Goal: Task Accomplishment & Management: Complete application form

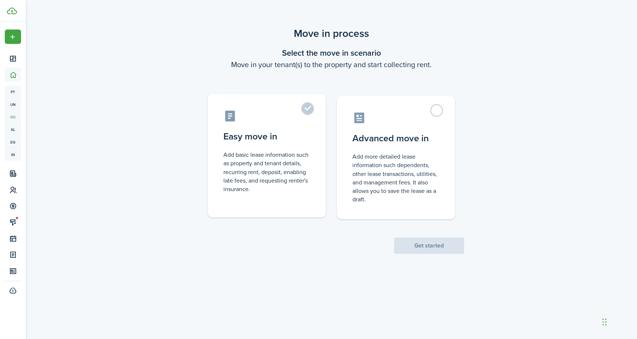
click at [312, 109] on label "Easy move in Add basic lease information such as property and tenant details, r…" at bounding box center [267, 155] width 118 height 123
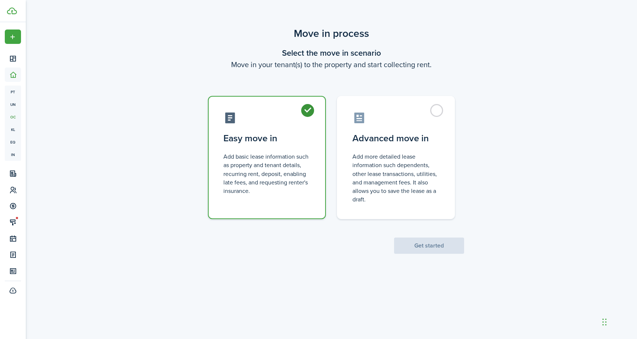
radio input "true"
click at [415, 246] on button "Get started" at bounding box center [429, 245] width 70 height 16
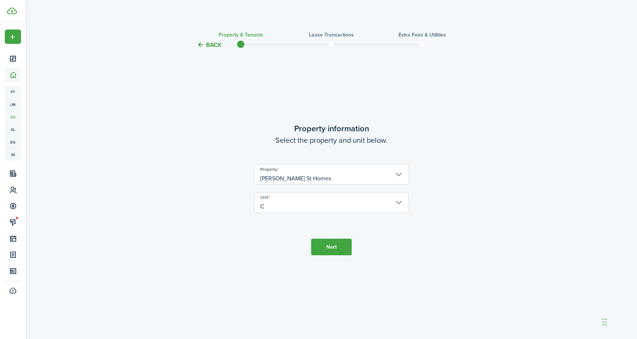
click at [326, 249] on button "Next" at bounding box center [331, 246] width 41 height 17
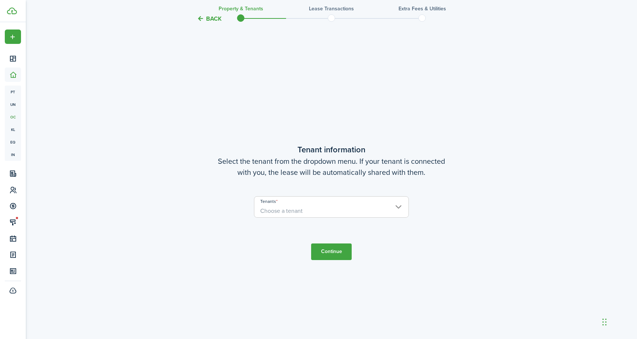
scroll to position [289, 0]
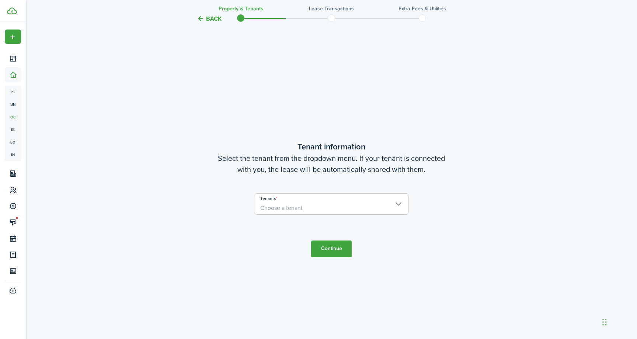
click at [319, 210] on span "Choose a tenant" at bounding box center [331, 208] width 154 height 13
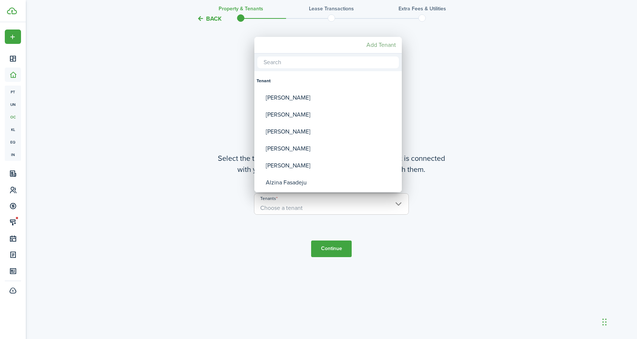
click at [378, 44] on mbsc-button "Add Tenant" at bounding box center [380, 44] width 35 height 13
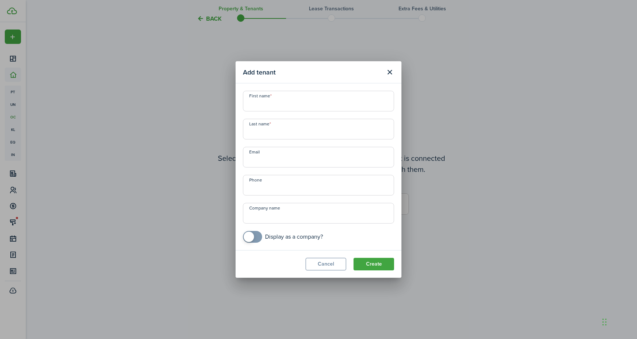
click at [300, 98] on input "First name" at bounding box center [318, 101] width 151 height 21
click at [109, 248] on div "Add tenant First name Last name Email Phone Company name Display as a company? …" at bounding box center [318, 169] width 637 height 339
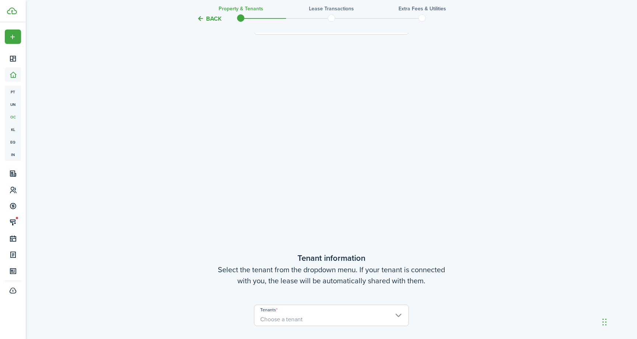
scroll to position [87, 0]
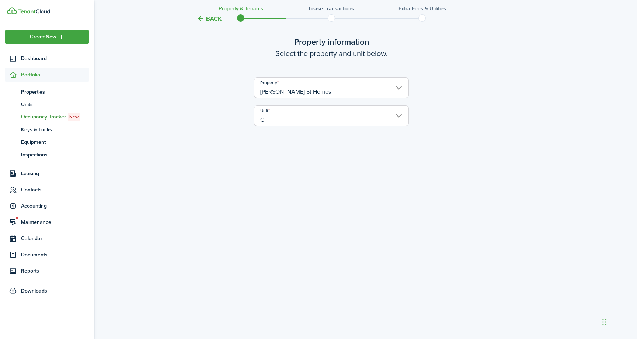
click at [27, 76] on span "Portfolio" at bounding box center [55, 75] width 68 height 8
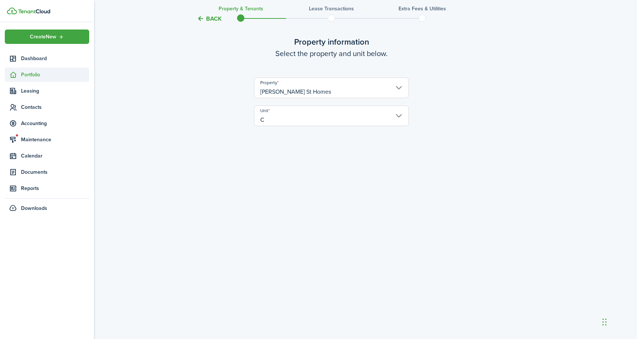
click at [27, 76] on span "Portfolio" at bounding box center [55, 75] width 68 height 8
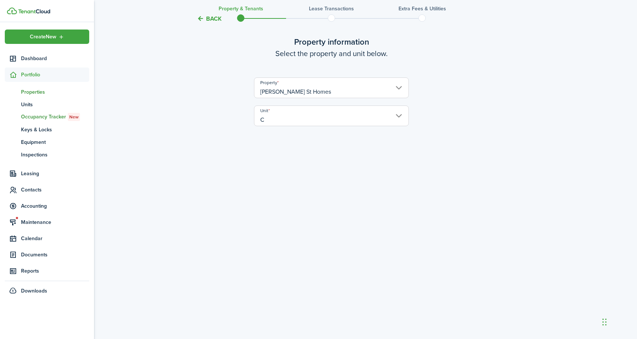
click at [30, 90] on span "Properties" at bounding box center [55, 92] width 68 height 8
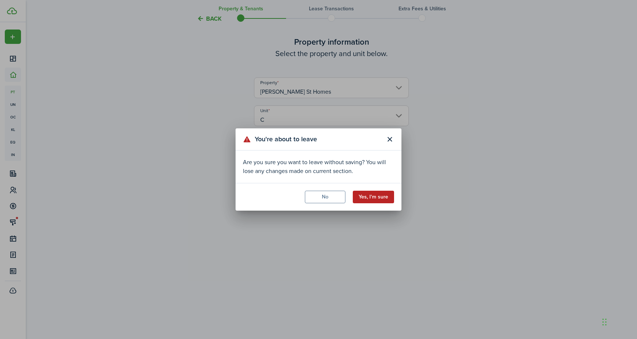
click at [368, 201] on button "Yes, I'm sure" at bounding box center [373, 196] width 41 height 13
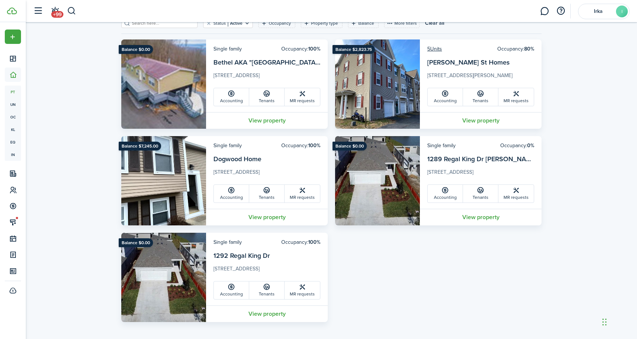
scroll to position [47, 0]
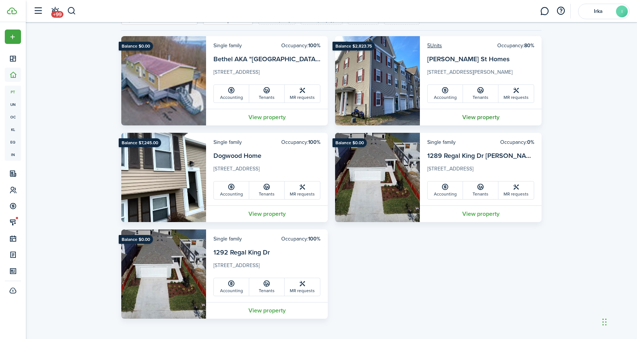
click at [484, 115] on link "View property" at bounding box center [481, 117] width 122 height 17
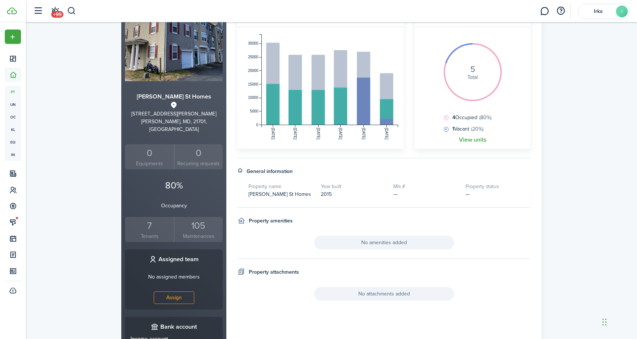
scroll to position [160, 0]
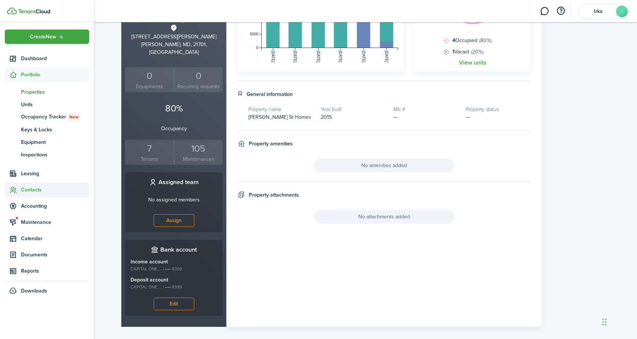
click at [31, 193] on span "Contacts" at bounding box center [55, 190] width 68 height 8
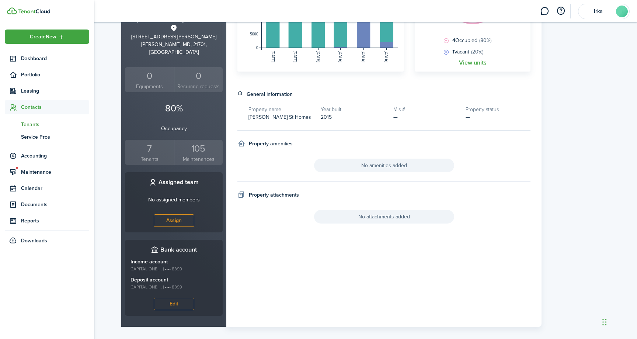
click at [30, 124] on span "Tenants" at bounding box center [55, 124] width 68 height 8
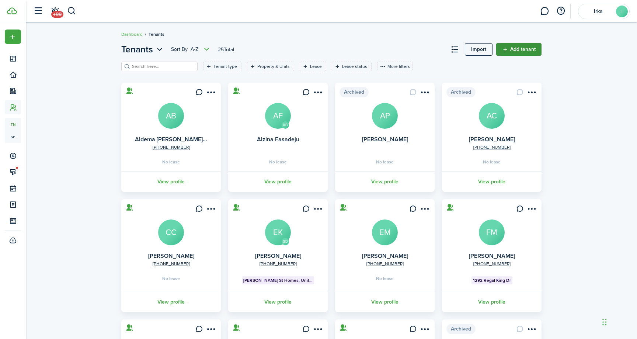
click at [522, 51] on link "Add tenant" at bounding box center [518, 49] width 45 height 13
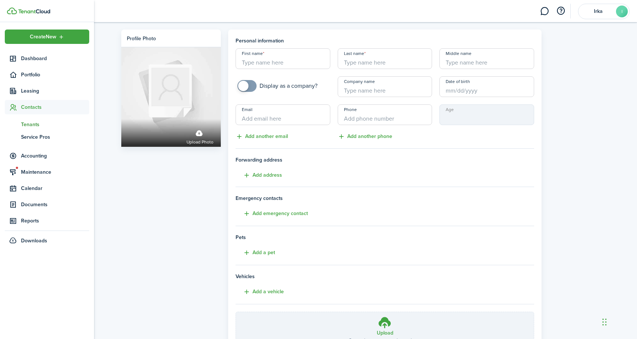
click at [29, 126] on span "Tenants" at bounding box center [55, 124] width 68 height 8
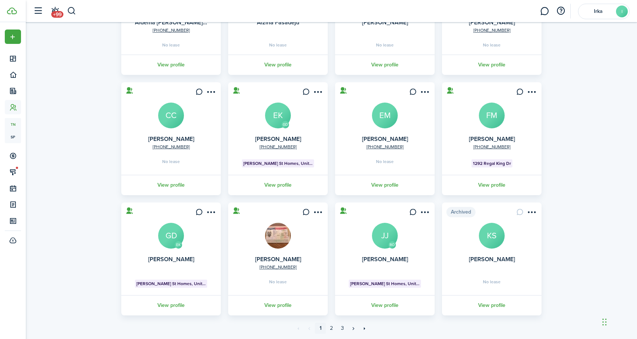
scroll to position [139, 0]
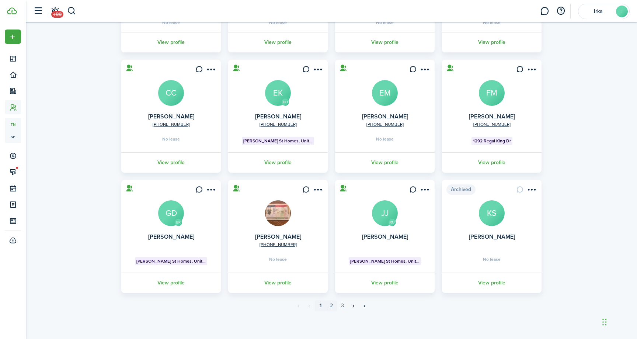
click at [330, 304] on link "2" at bounding box center [331, 305] width 11 height 11
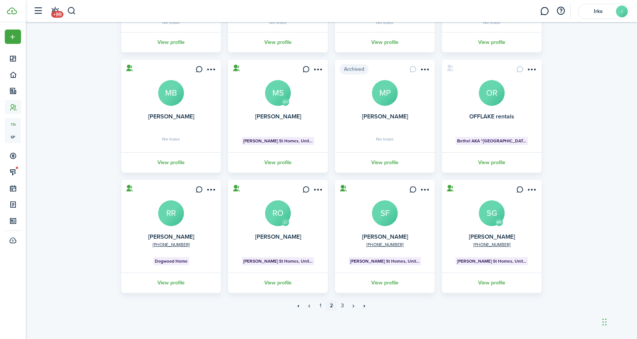
scroll to position [139, 0]
click at [342, 309] on link "3" at bounding box center [342, 305] width 11 height 11
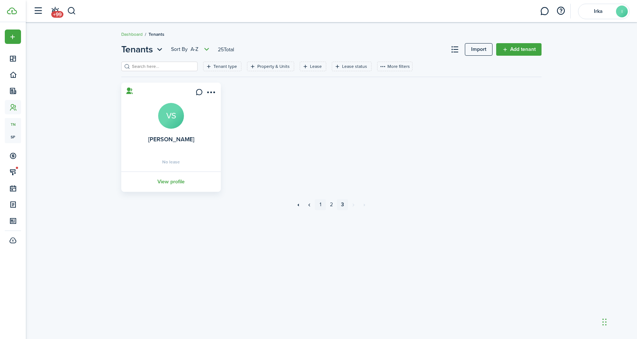
click at [318, 206] on link "1" at bounding box center [320, 204] width 11 height 11
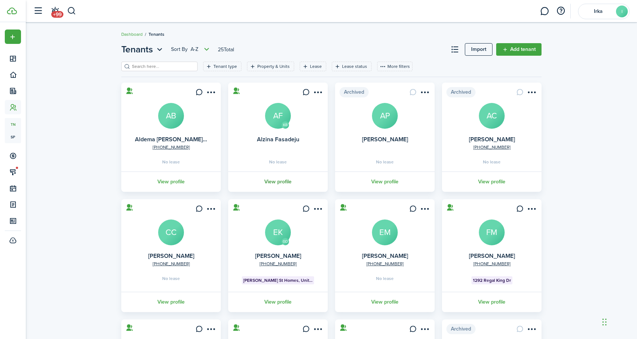
click at [284, 183] on link "View profile" at bounding box center [278, 181] width 102 height 20
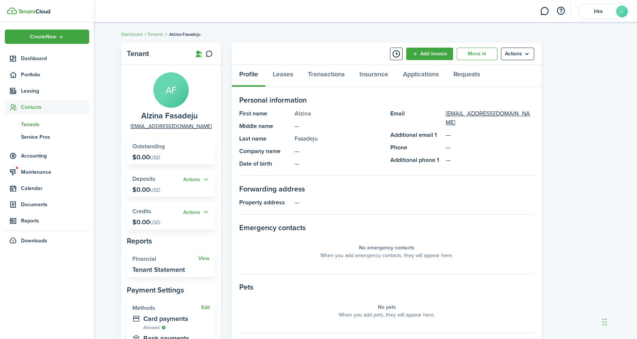
click at [28, 122] on span "Tenants" at bounding box center [55, 124] width 68 height 8
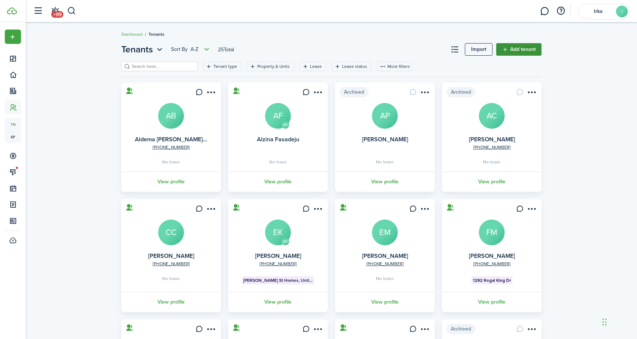
click at [528, 53] on link "Add tenant" at bounding box center [518, 49] width 45 height 13
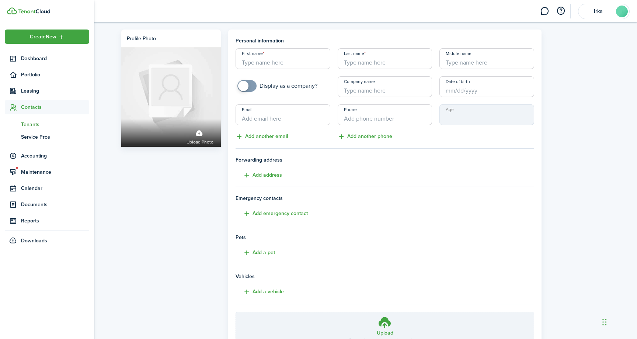
click at [42, 11] on img at bounding box center [34, 11] width 32 height 4
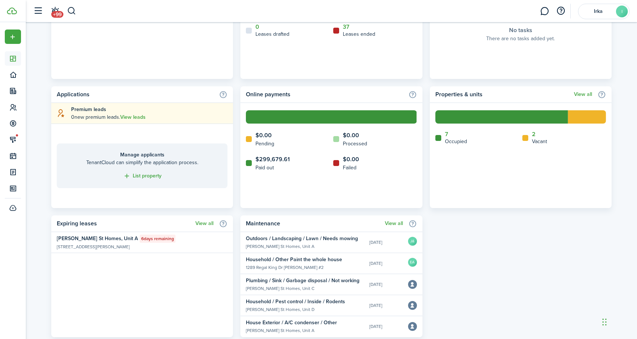
scroll to position [399, 0]
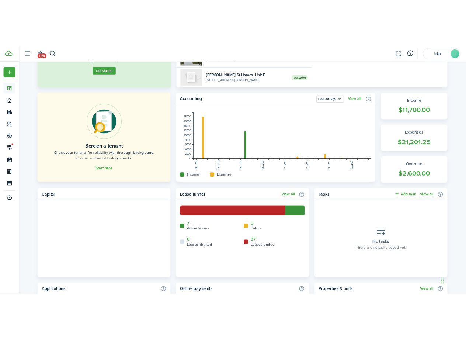
scroll to position [0, 0]
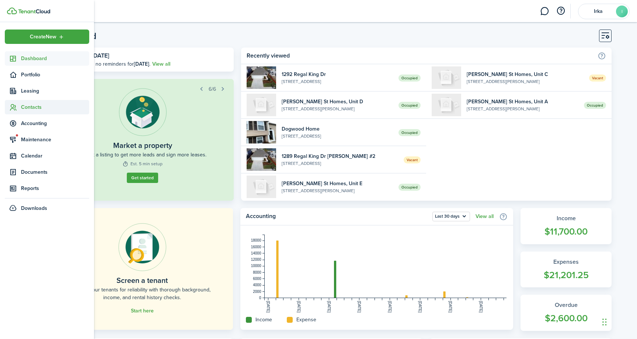
click at [32, 109] on span "Contacts" at bounding box center [55, 107] width 68 height 8
click at [31, 127] on span "Tenants" at bounding box center [55, 124] width 68 height 8
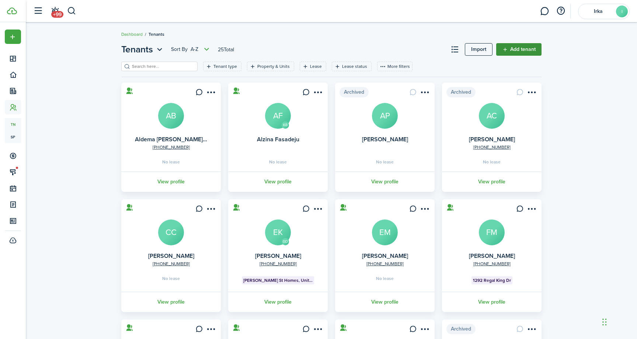
click at [524, 52] on link "Add tenant" at bounding box center [518, 49] width 45 height 13
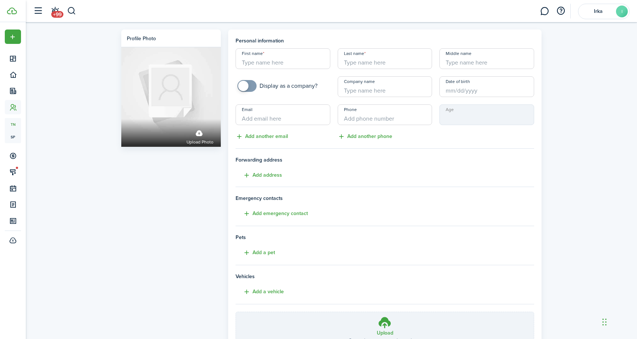
click at [254, 118] on input "Email" at bounding box center [282, 114] width 95 height 21
paste input "[PERSON_NAME][EMAIL_ADDRESS][DOMAIN_NAME]"
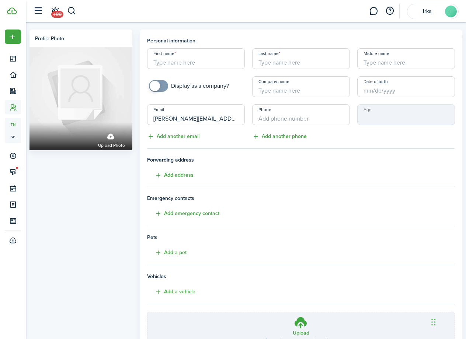
type input "[PERSON_NAME][EMAIL_ADDRESS][DOMAIN_NAME]"
click at [186, 63] on input "First name" at bounding box center [196, 58] width 98 height 21
type input "[PERSON_NAME]"
click at [301, 54] on input "Last name" at bounding box center [301, 58] width 98 height 21
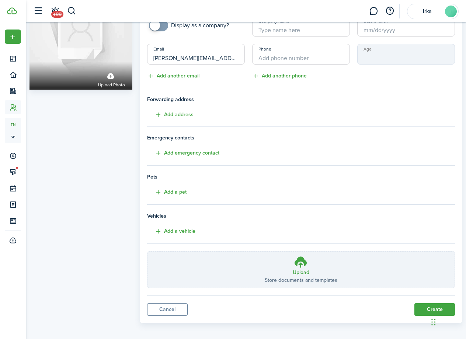
scroll to position [64, 0]
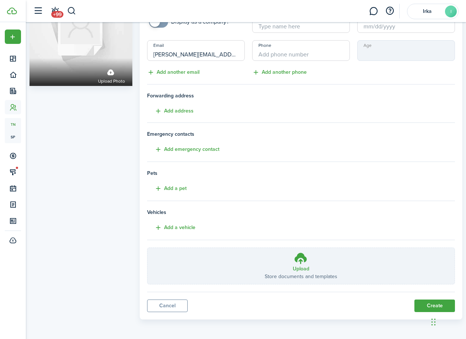
type input "[PERSON_NAME]"
click at [431, 302] on button "Create" at bounding box center [434, 305] width 41 height 13
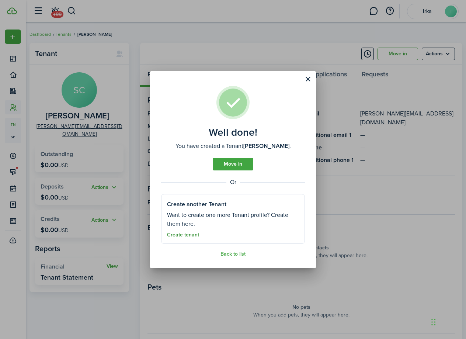
click at [191, 235] on link "Create tenant" at bounding box center [183, 235] width 32 height 6
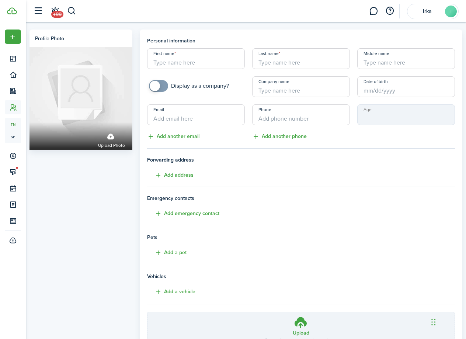
click at [178, 117] on input "Email" at bounding box center [196, 114] width 98 height 21
paste input "[EMAIL_ADDRESS][DOMAIN_NAME]"
type input "[EMAIL_ADDRESS][DOMAIN_NAME]"
click at [200, 64] on input "First name" at bounding box center [196, 58] width 98 height 21
type input "Ever"
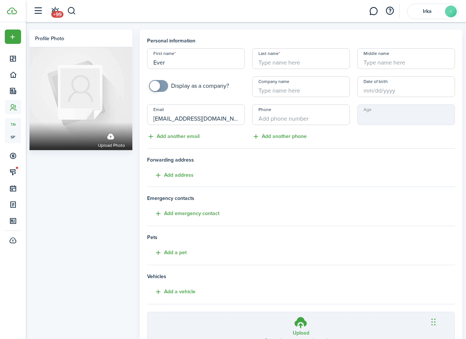
click at [282, 65] on input "Last name" at bounding box center [301, 58] width 98 height 21
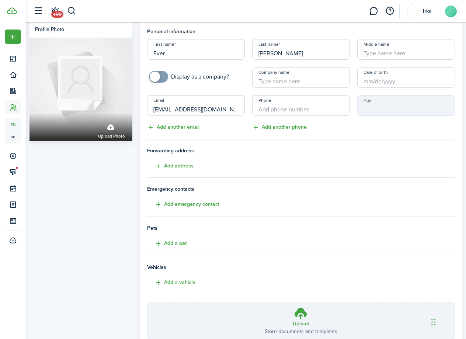
scroll to position [64, 0]
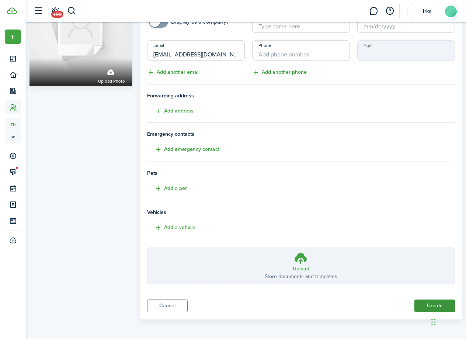
type input "[PERSON_NAME]"
click at [421, 302] on button "Create" at bounding box center [434, 305] width 41 height 13
click at [421, 274] on body "Create New Dashboard Portfolio Leasing Contacts tn Tenants sp Service Pros Acco…" at bounding box center [233, 105] width 466 height 339
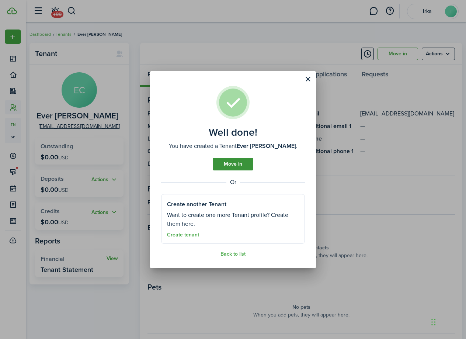
click at [241, 167] on link "Move in" at bounding box center [233, 164] width 41 height 13
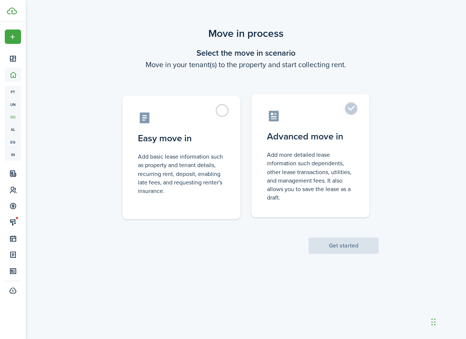
click at [352, 112] on label "Advanced move in Add more detailed lease information such dependents, other lea…" at bounding box center [310, 155] width 118 height 123
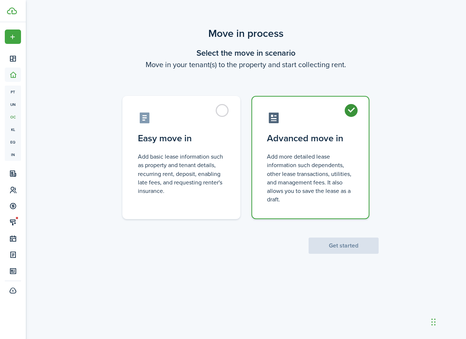
radio input "true"
click at [343, 249] on button "Get started" at bounding box center [343, 245] width 70 height 16
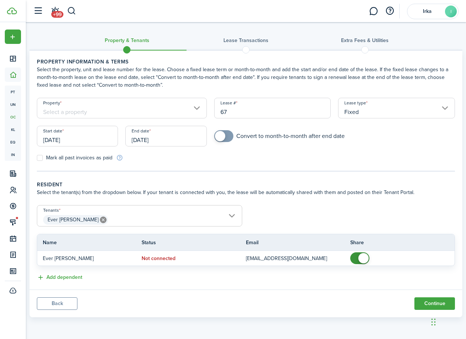
click at [140, 110] on input "Property" at bounding box center [122, 108] width 170 height 21
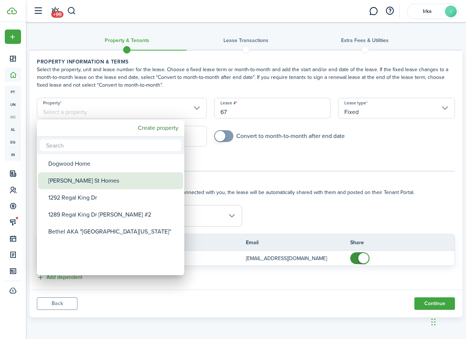
click at [99, 178] on div "[PERSON_NAME] St Homes" at bounding box center [113, 180] width 130 height 17
type input "[PERSON_NAME] St Homes"
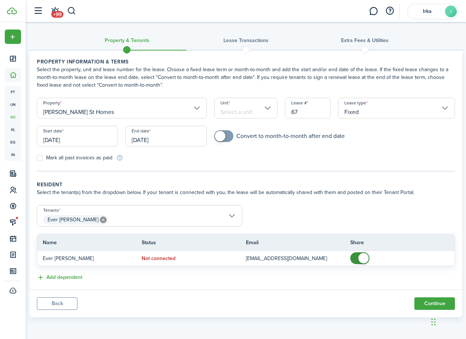
click at [262, 112] on input "Unit" at bounding box center [245, 108] width 63 height 21
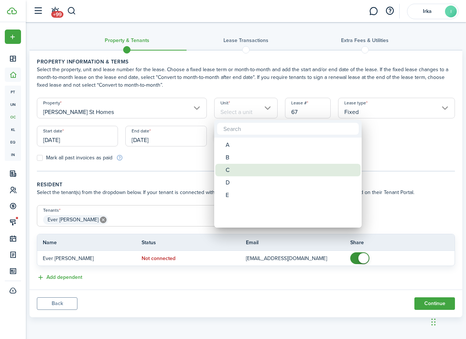
click at [246, 170] on div "C" at bounding box center [290, 170] width 130 height 13
type input "C"
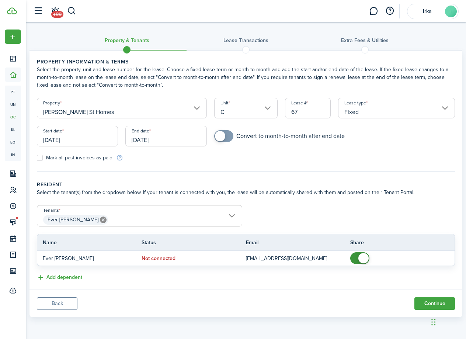
click at [56, 140] on input "[DATE]" at bounding box center [77, 136] width 81 height 21
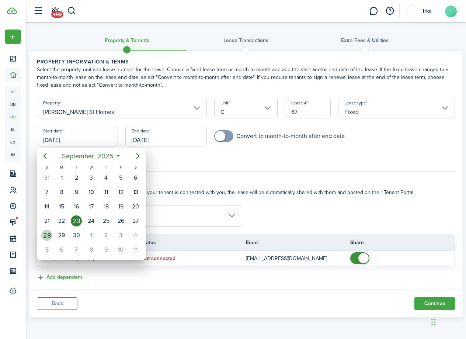
click at [50, 237] on div "28" at bounding box center [46, 235] width 11 height 11
type input "[DATE]"
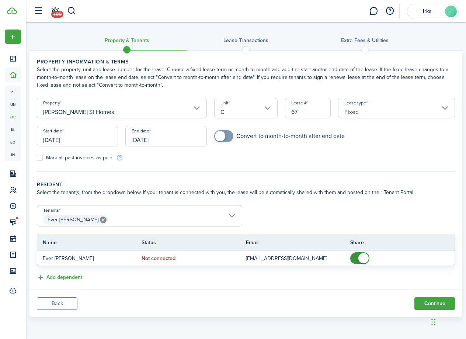
click at [162, 140] on input "[DATE]" at bounding box center [165, 136] width 81 height 21
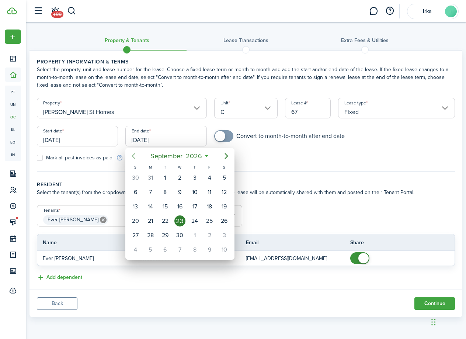
click at [136, 158] on icon "Previous page" at bounding box center [133, 155] width 9 height 9
click at [149, 248] on div "31" at bounding box center [150, 249] width 11 height 11
type input "[DATE]"
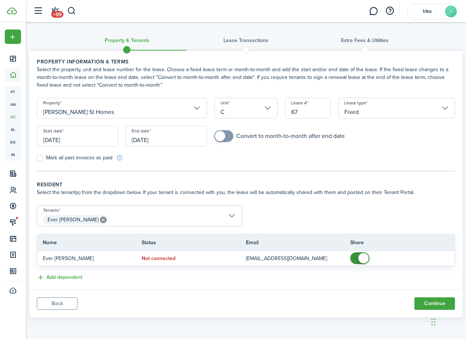
click at [233, 215] on span "Ever [PERSON_NAME]" at bounding box center [139, 219] width 204 height 13
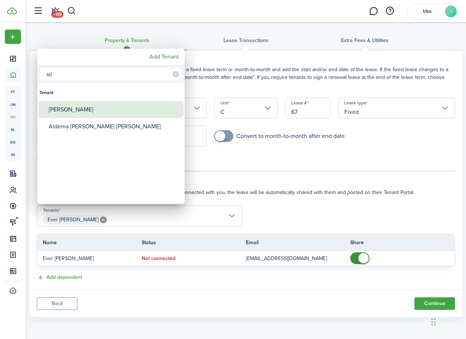
type input "sil"
click at [76, 111] on div "[PERSON_NAME]" at bounding box center [114, 109] width 130 height 17
type input "[PERSON_NAME]"
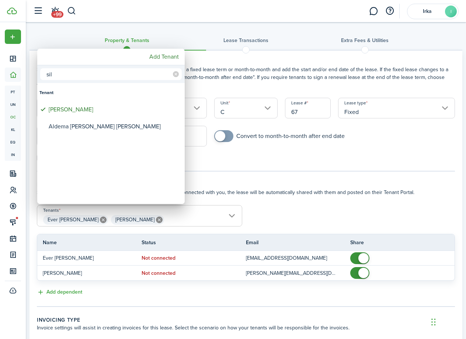
click at [265, 206] on div at bounding box center [233, 169] width 584 height 456
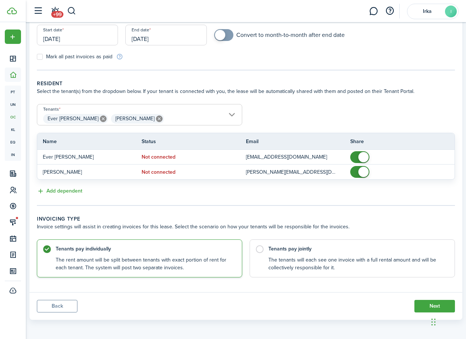
scroll to position [102, 0]
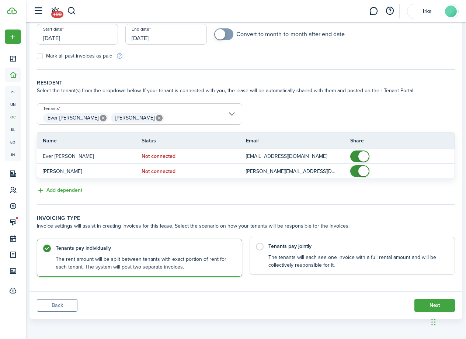
click at [263, 246] on label "Tenants pay jointly The tenants will each see one invoice with a full rental am…" at bounding box center [351, 256] width 205 height 38
radio input "false"
radio input "true"
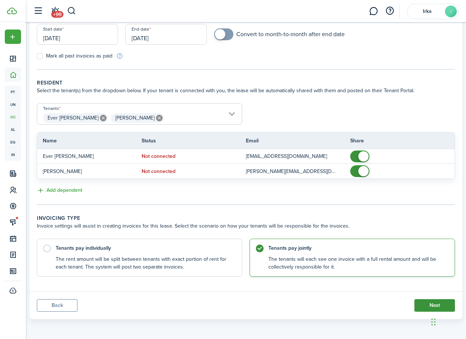
click at [420, 309] on button "Next" at bounding box center [434, 305] width 41 height 13
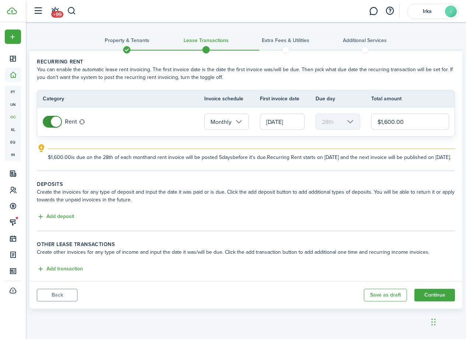
click at [283, 124] on input "[DATE]" at bounding box center [282, 121] width 45 height 16
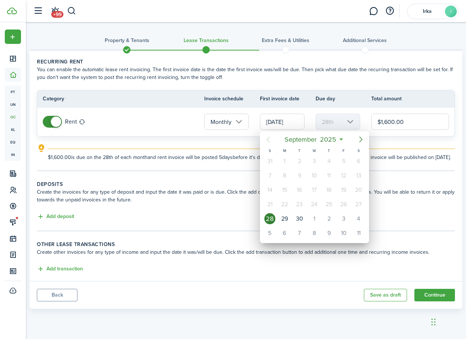
click at [361, 139] on icon "Next page" at bounding box center [360, 139] width 3 height 6
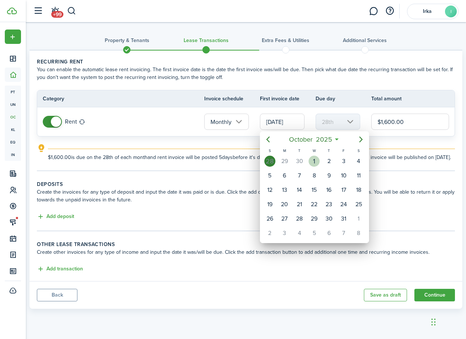
click at [311, 164] on div "1" at bounding box center [313, 160] width 11 height 11
type input "[DATE]"
type input "1st"
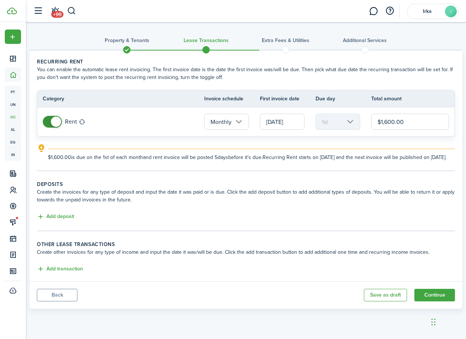
click at [292, 120] on input "[DATE]" at bounding box center [282, 121] width 45 height 16
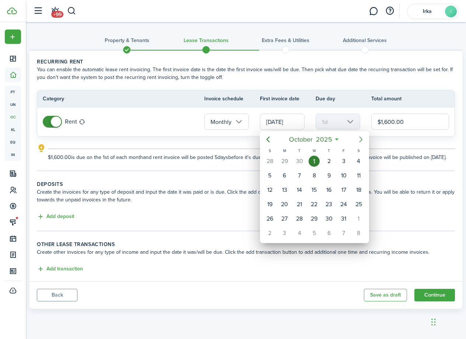
click at [360, 139] on icon "Next page" at bounding box center [360, 139] width 9 height 9
click at [358, 159] on div "1" at bounding box center [358, 160] width 11 height 11
type input "[DATE]"
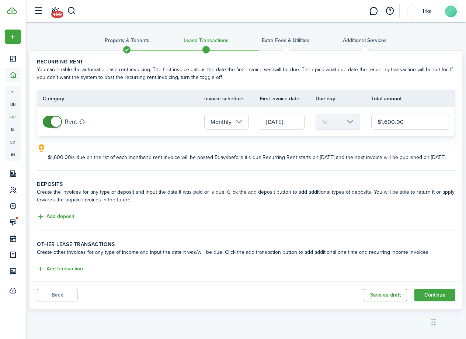
drag, startPoint x: 381, startPoint y: 122, endPoint x: 405, endPoint y: 122, distance: 23.6
click at [405, 122] on input "$1,600.00" at bounding box center [410, 121] width 78 height 16
type input "$2,350.00"
click at [60, 221] on button "Add deposit" at bounding box center [55, 216] width 37 height 8
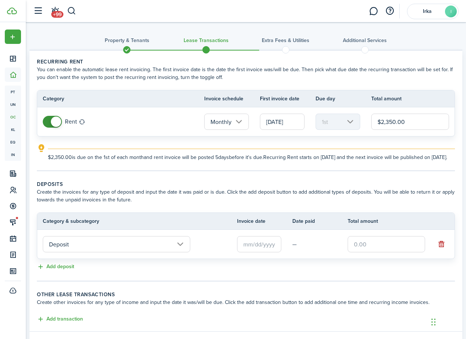
click at [260, 252] on input "text" at bounding box center [259, 244] width 44 height 16
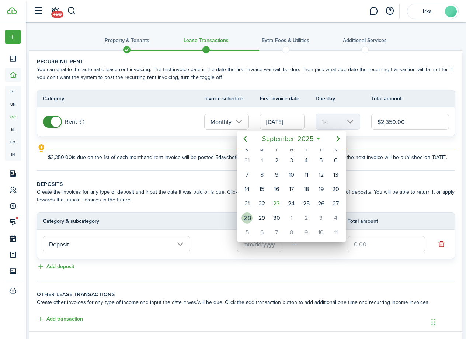
click at [248, 217] on div "28" at bounding box center [246, 217] width 11 height 11
type input "[DATE]"
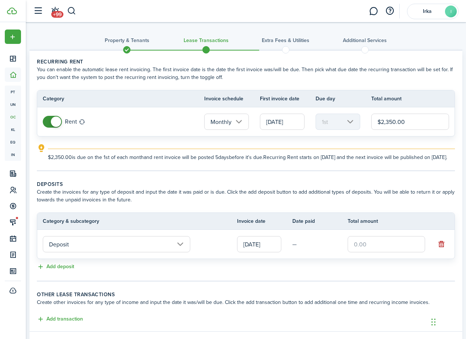
click at [374, 252] on input "text" at bounding box center [385, 244] width 77 height 16
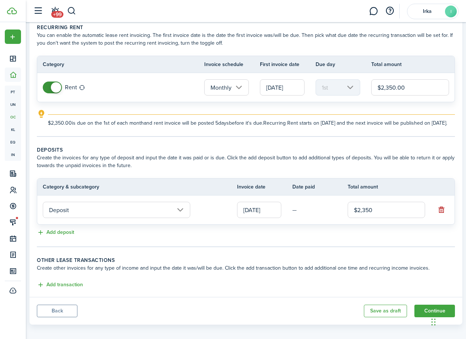
scroll to position [48, 0]
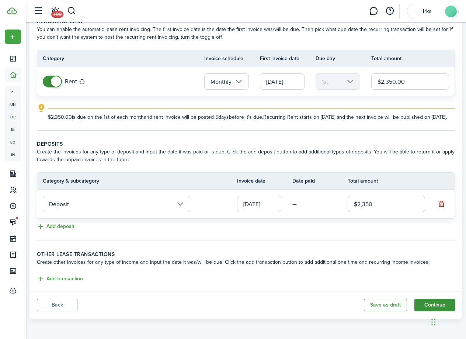
type input "$2,350.00"
click at [424, 307] on button "Continue" at bounding box center [434, 304] width 41 height 13
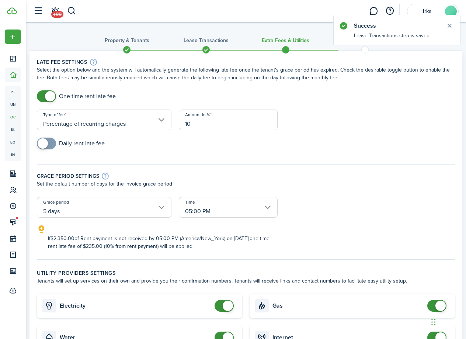
click at [160, 123] on input "Percentage of recurring charges" at bounding box center [104, 119] width 134 height 21
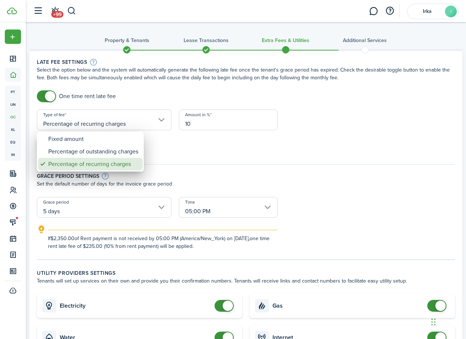
click at [129, 163] on div "Percentage of recurring charges" at bounding box center [93, 164] width 90 height 13
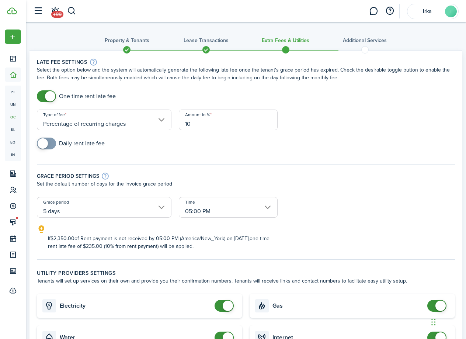
click at [132, 130] on div "Type of fee Percentage of recurring charges" at bounding box center [104, 123] width 142 height 28
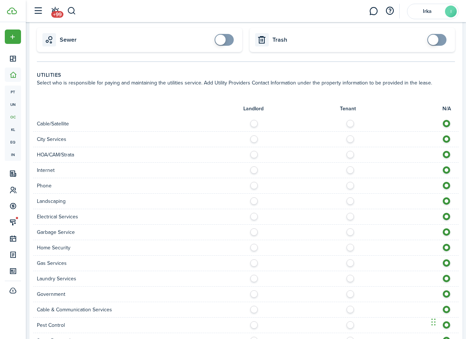
scroll to position [332, 0]
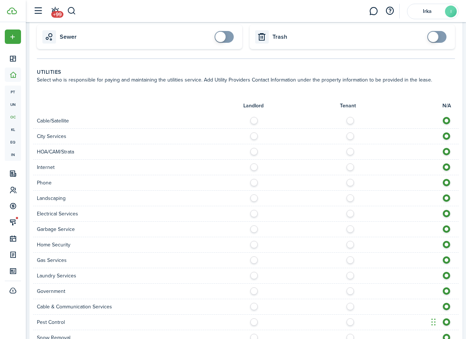
click at [350, 120] on label at bounding box center [352, 119] width 13 height 4
radio input "true"
click at [350, 136] on label at bounding box center [352, 134] width 13 height 4
radio input "true"
click at [350, 151] on label at bounding box center [352, 150] width 13 height 4
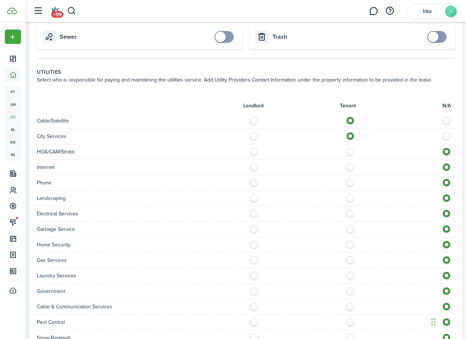
radio input "true"
click at [350, 172] on div "Internet" at bounding box center [245, 167] width 425 height 15
drag, startPoint x: 350, startPoint y: 167, endPoint x: 350, endPoint y: 182, distance: 14.4
click at [350, 167] on label at bounding box center [352, 165] width 13 height 4
radio input "true"
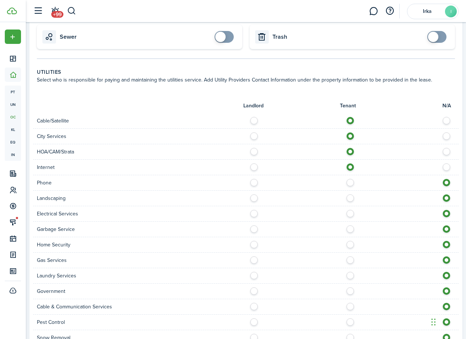
click at [350, 182] on label at bounding box center [352, 181] width 13 height 4
radio input "true"
click at [350, 198] on label at bounding box center [352, 196] width 13 height 4
radio input "true"
click at [350, 213] on label at bounding box center [352, 212] width 13 height 4
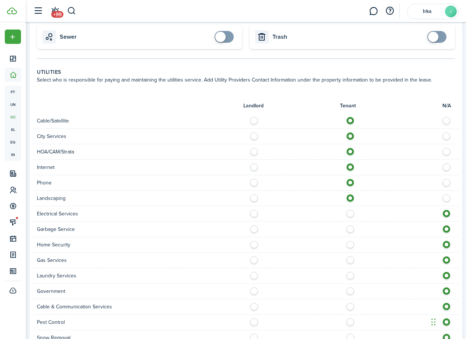
radio input "true"
click at [350, 226] on label at bounding box center [352, 227] width 13 height 4
radio input "true"
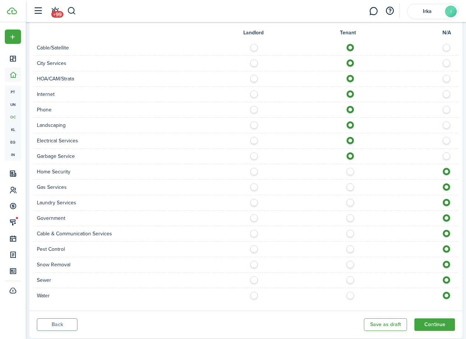
scroll to position [405, 0]
click at [352, 169] on label at bounding box center [352, 169] width 13 height 4
radio input "true"
click at [350, 186] on label at bounding box center [352, 185] width 13 height 4
radio input "true"
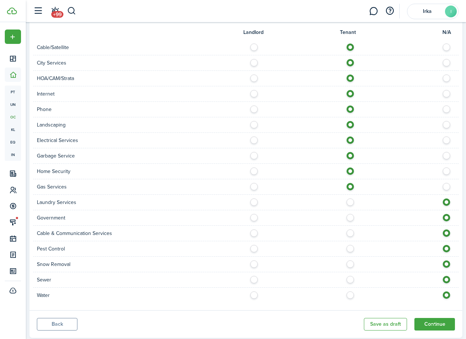
click at [350, 206] on div "Laundry Services" at bounding box center [245, 202] width 425 height 15
click at [350, 202] on label at bounding box center [352, 200] width 13 height 4
radio input "true"
click at [350, 215] on label at bounding box center [352, 216] width 13 height 4
radio input "true"
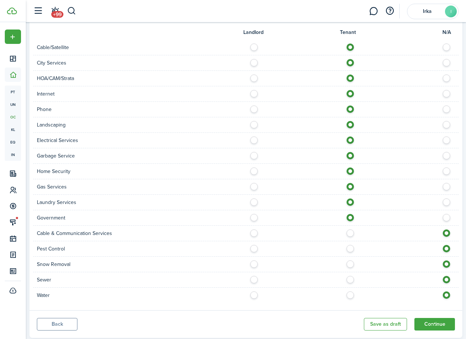
click at [350, 229] on label at bounding box center [352, 231] width 13 height 4
radio input "true"
click at [349, 248] on label at bounding box center [352, 247] width 13 height 4
radio input "true"
click at [349, 262] on label at bounding box center [352, 262] width 13 height 4
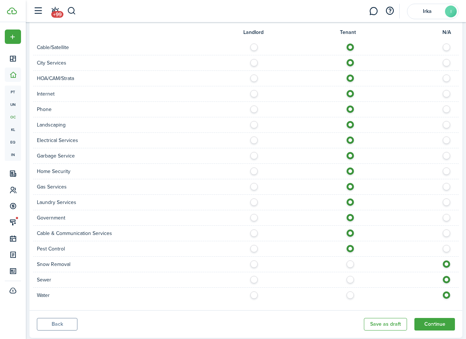
radio input "true"
click at [351, 279] on label at bounding box center [352, 278] width 13 height 4
radio input "true"
click at [351, 288] on div "Water" at bounding box center [245, 294] width 425 height 15
click at [350, 293] on label at bounding box center [352, 293] width 13 height 4
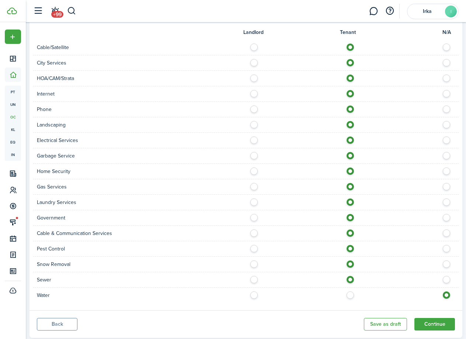
radio input "true"
click at [419, 322] on button "Continue" at bounding box center [434, 324] width 41 height 13
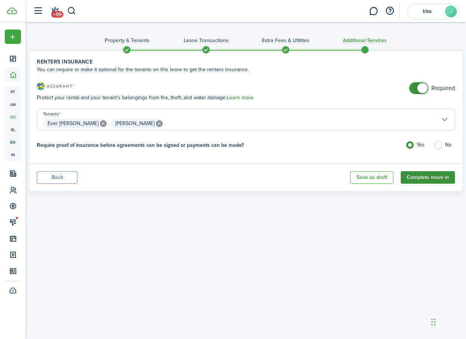
click at [435, 179] on button "Complete move in" at bounding box center [427, 177] width 54 height 13
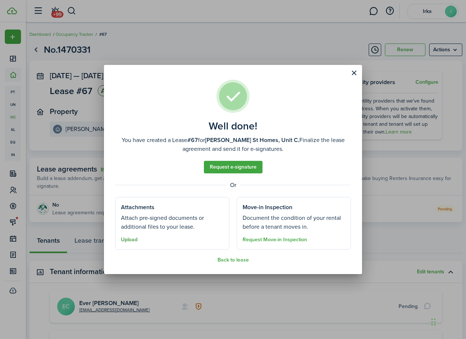
click at [132, 241] on button "Upload" at bounding box center [129, 240] width 17 height 6
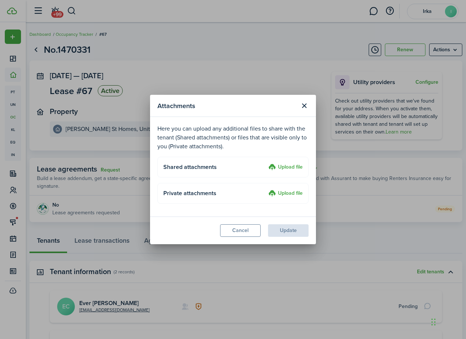
click at [290, 168] on label "Upload file" at bounding box center [285, 167] width 34 height 9
click at [266, 163] on input "Upload file" at bounding box center [266, 163] width 0 height 0
click at [293, 168] on label "Upload file" at bounding box center [285, 167] width 34 height 9
click at [266, 163] on input "Upload file" at bounding box center [266, 163] width 0 height 0
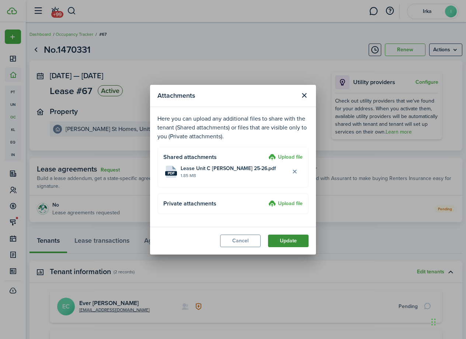
click at [299, 243] on button "Update" at bounding box center [288, 240] width 41 height 13
